Goal: Task Accomplishment & Management: Use online tool/utility

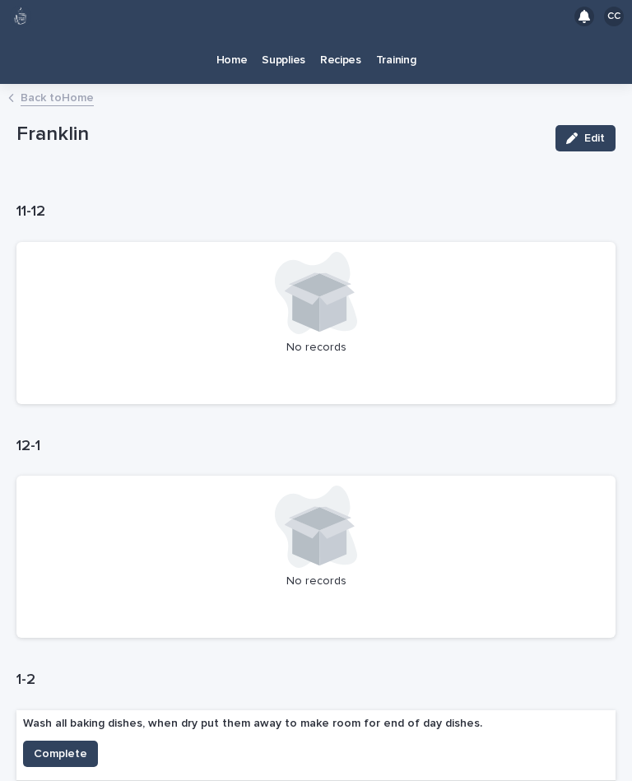
scroll to position [30, 0]
click at [227, 46] on link "Home" at bounding box center [232, 58] width 46 height 51
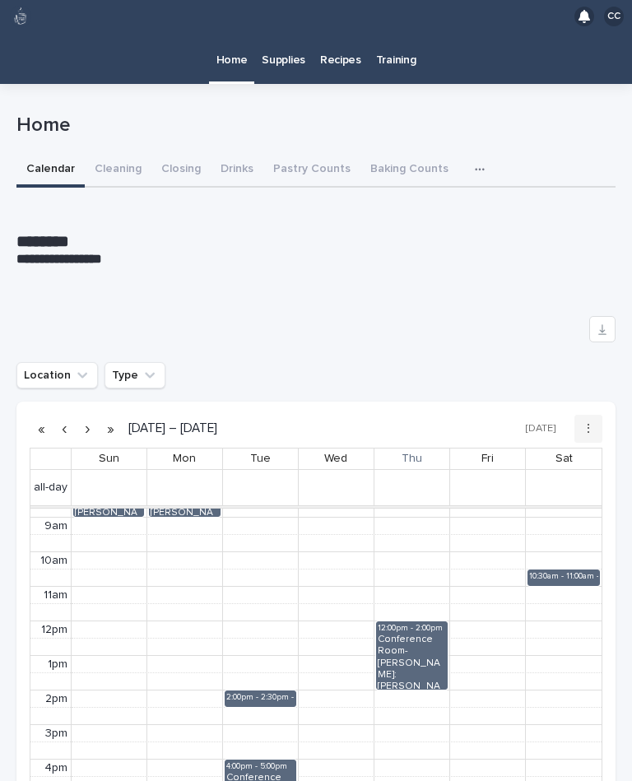
scroll to position [301, 0]
click at [94, 155] on button "Cleaning" at bounding box center [118, 170] width 67 height 35
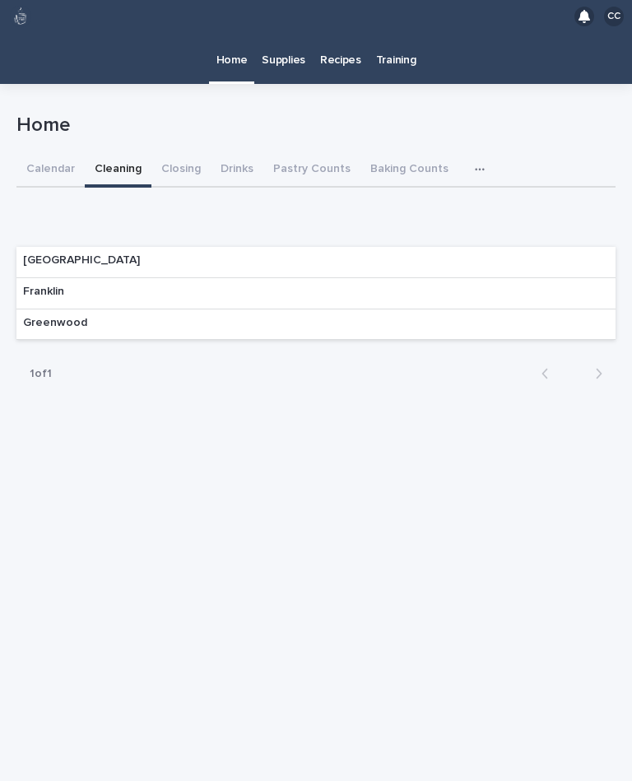
click at [151, 278] on div "Franklin" at bounding box center [315, 293] width 599 height 31
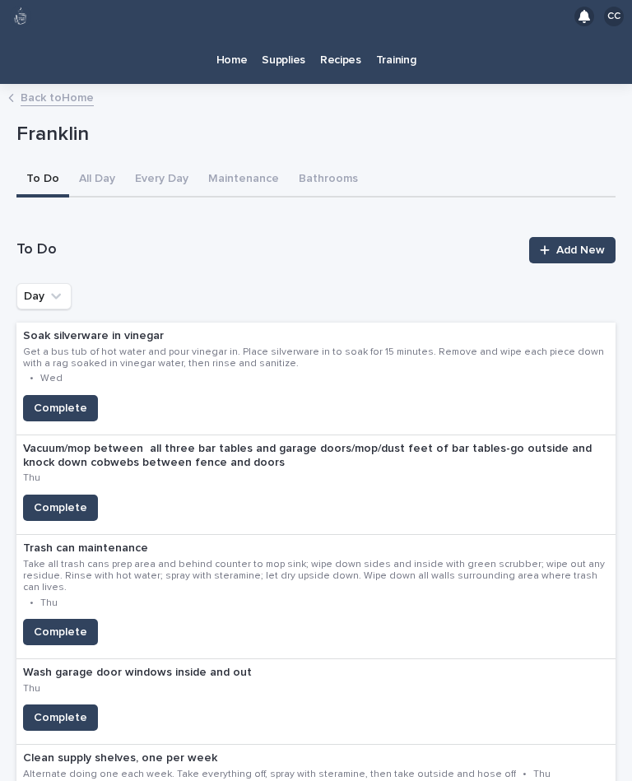
click at [70, 710] on span "Complete" at bounding box center [61, 718] width 54 height 16
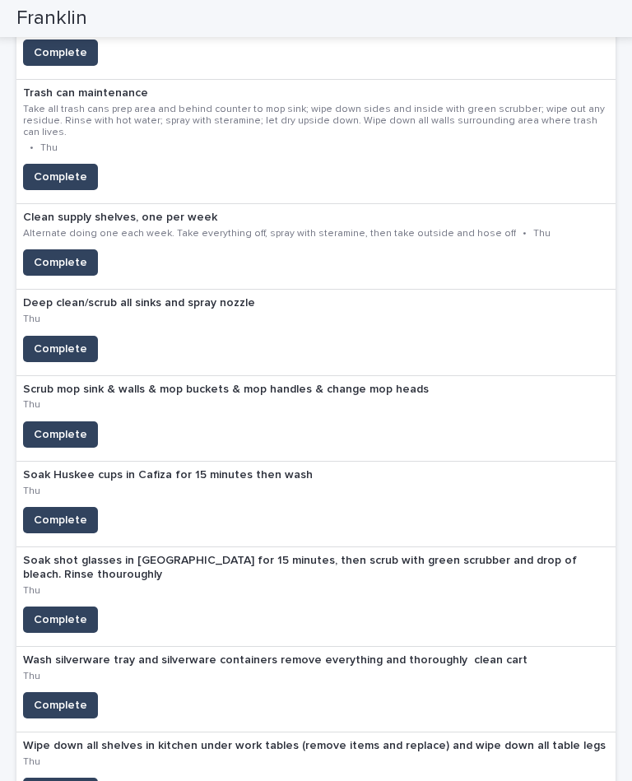
scroll to position [454, 0]
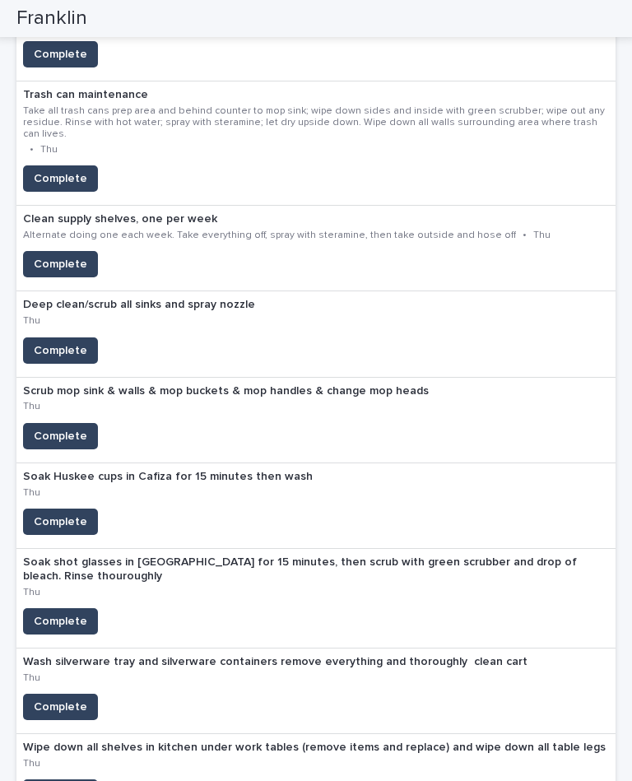
click at [61, 514] on span "Complete" at bounding box center [61, 522] width 54 height 16
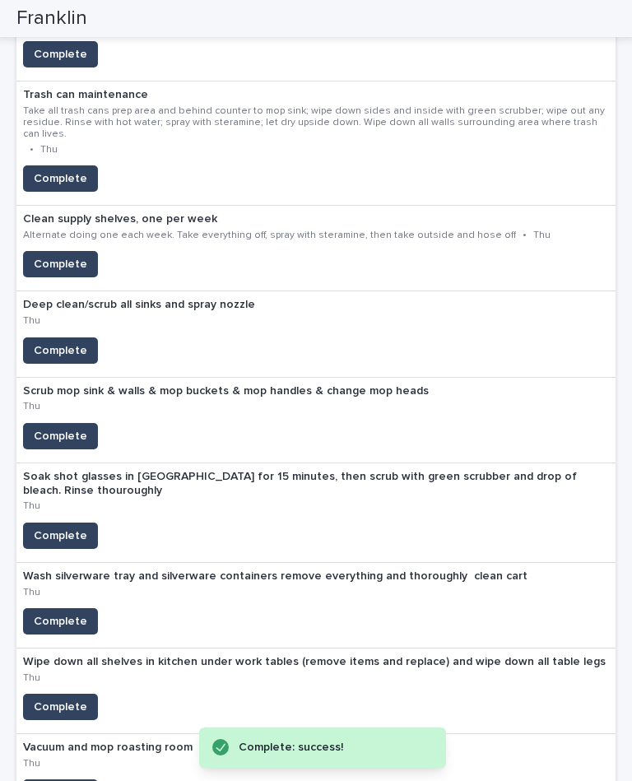
click at [66, 528] on span "Complete" at bounding box center [61, 536] width 54 height 16
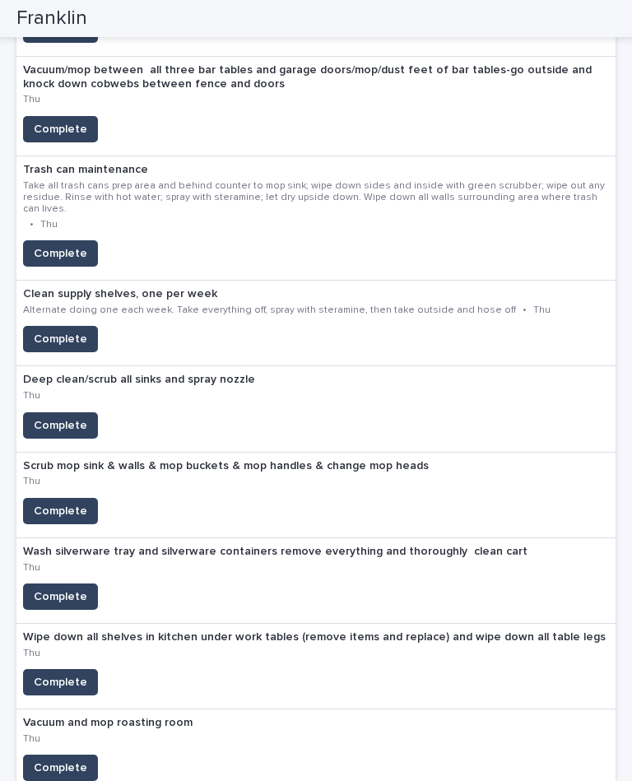
scroll to position [379, 0]
click at [67, 589] on span "Complete" at bounding box center [61, 597] width 54 height 16
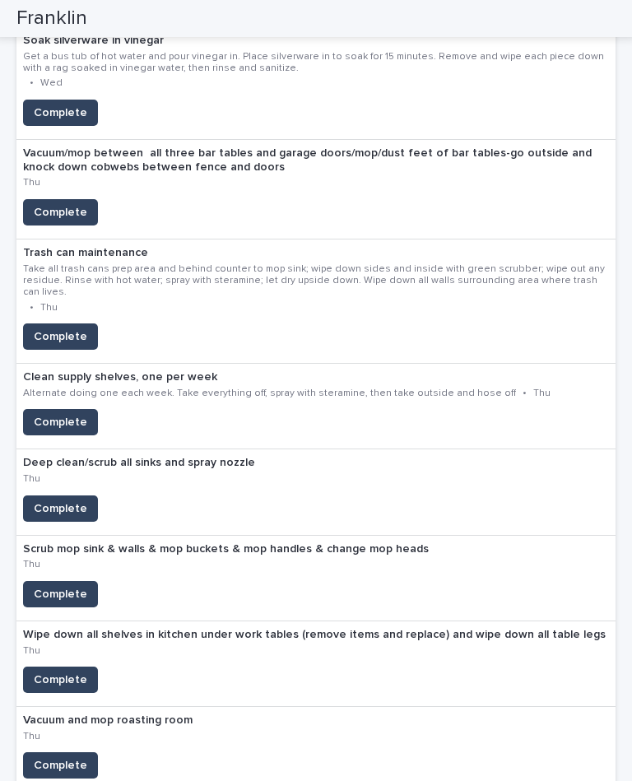
scroll to position [303, 0]
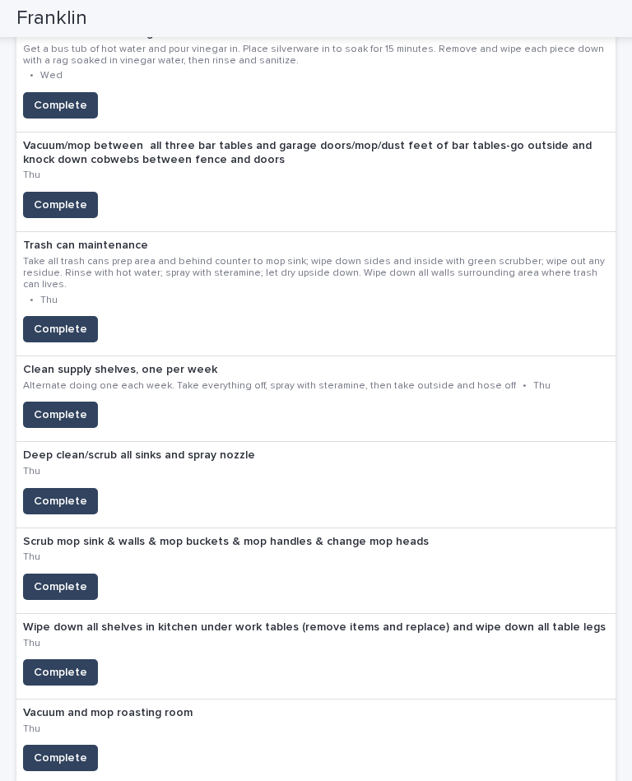
click at [54, 402] on button "Complete" at bounding box center [60, 415] width 75 height 26
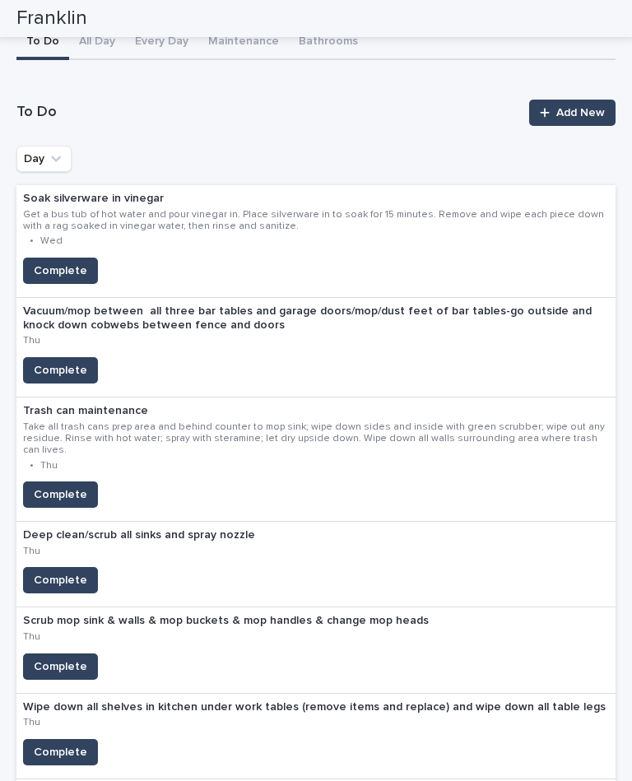
scroll to position [137, 0]
click at [75, 357] on button "Complete" at bounding box center [60, 370] width 75 height 26
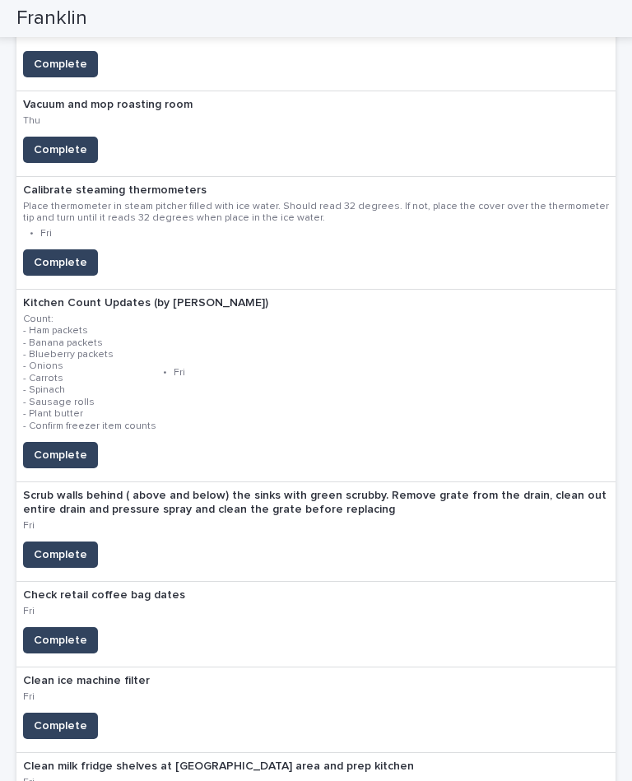
scroll to position [727, 0]
